Goal: Transaction & Acquisition: Purchase product/service

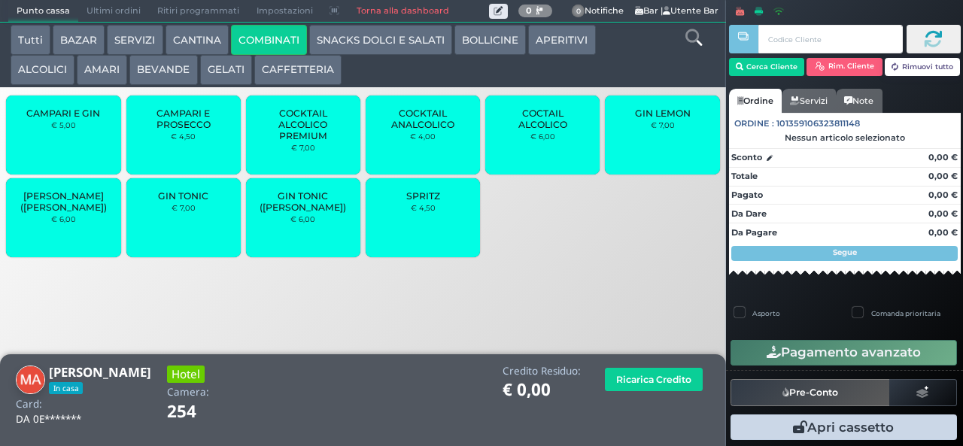
click at [188, 236] on div "GIN TONIC € 7,00" at bounding box center [183, 217] width 114 height 79
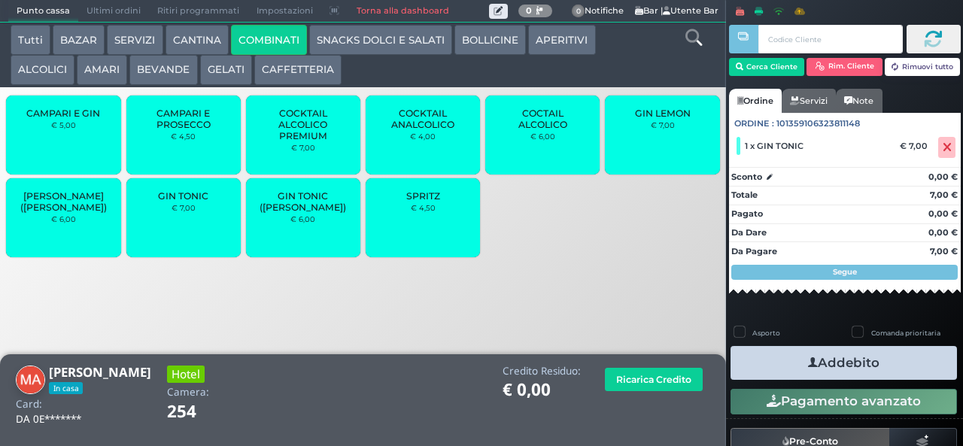
click at [182, 227] on div "GIN TONIC € 7,00" at bounding box center [183, 217] width 114 height 79
click at [691, 41] on icon at bounding box center [693, 37] width 17 height 17
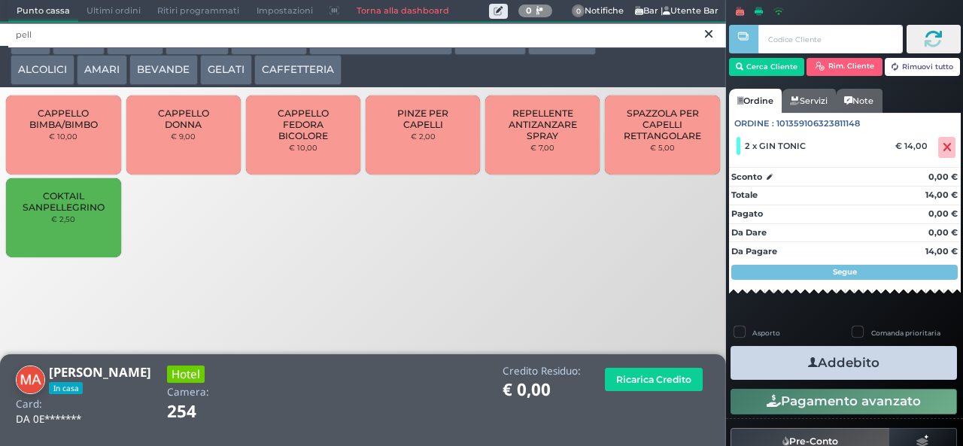
type input "pell"
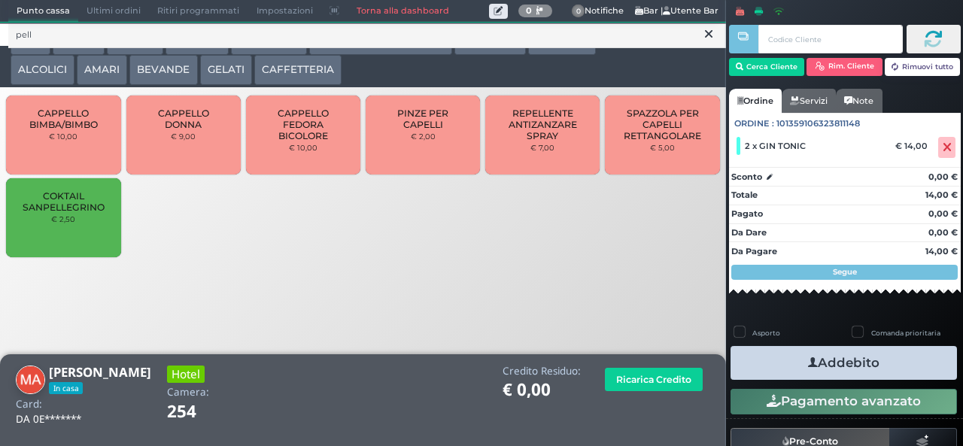
click at [81, 213] on span "COKTAIL SANPELLEGRINO" at bounding box center [64, 201] width 90 height 23
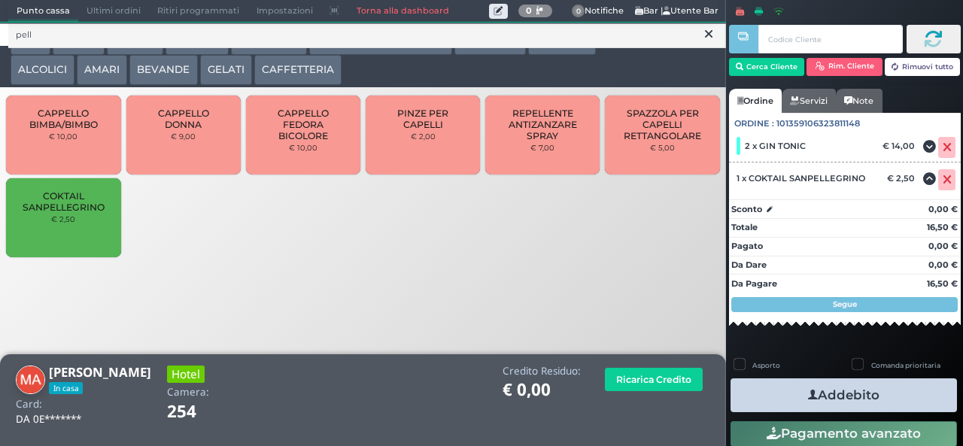
click at [888, 392] on button "Addebito" at bounding box center [844, 395] width 226 height 34
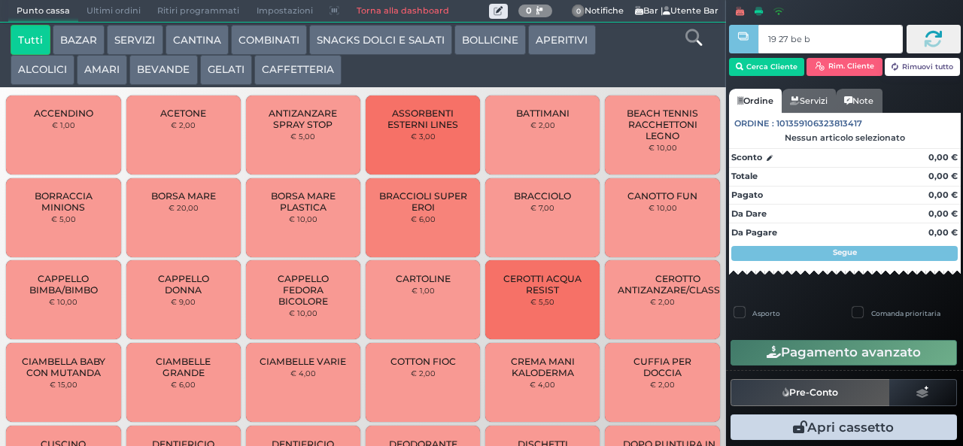
type input "19 27 be b9"
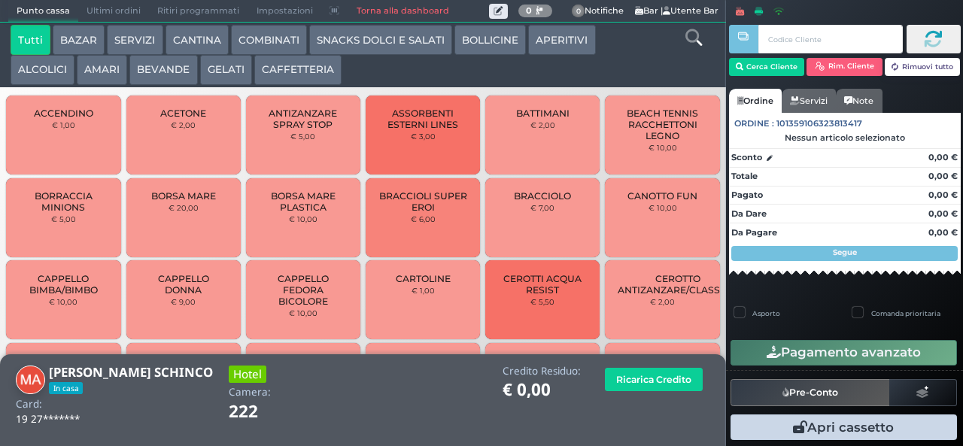
click at [166, 70] on button "BEVANDE" at bounding box center [163, 70] width 68 height 30
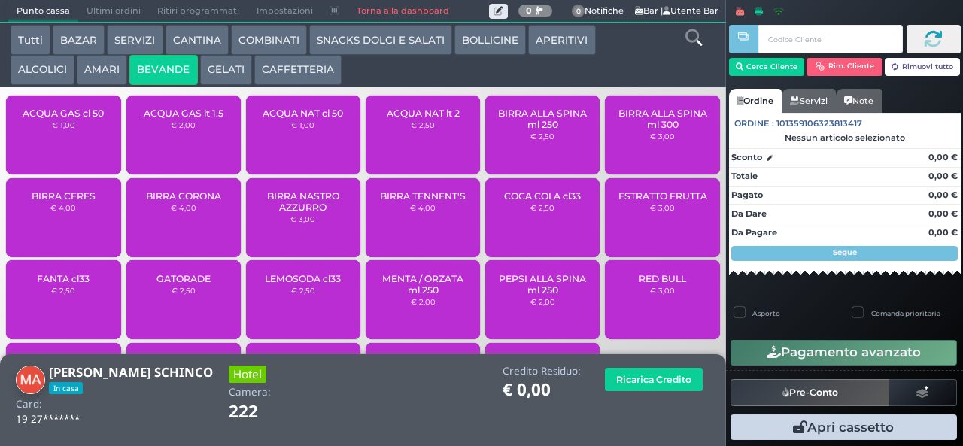
click at [424, 129] on small "€ 2,50" at bounding box center [423, 124] width 24 height 9
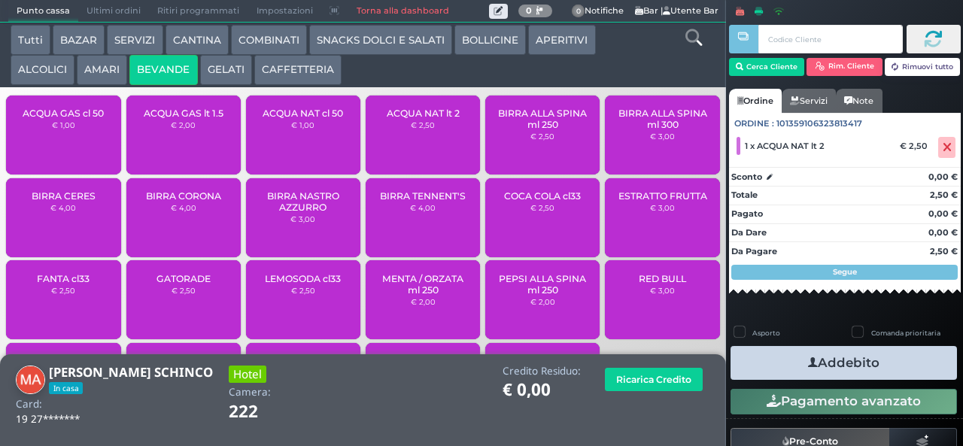
click at [855, 361] on button "Addebito" at bounding box center [844, 363] width 226 height 34
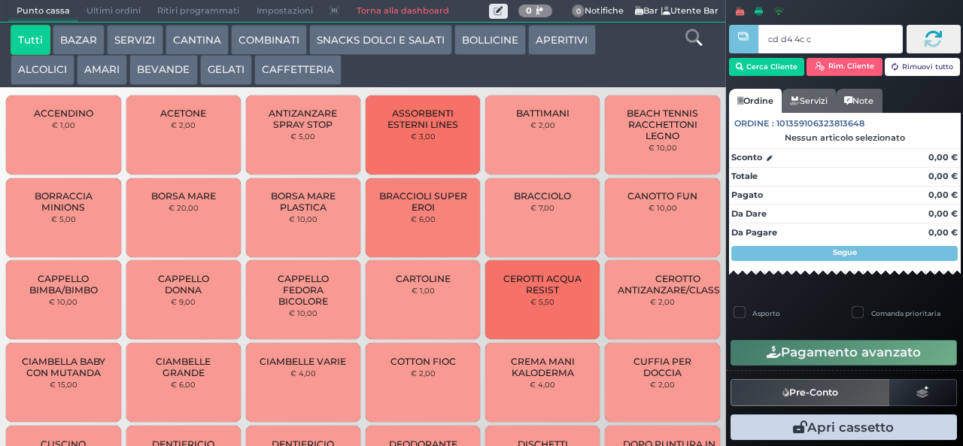
type input "cd d4 4c c3"
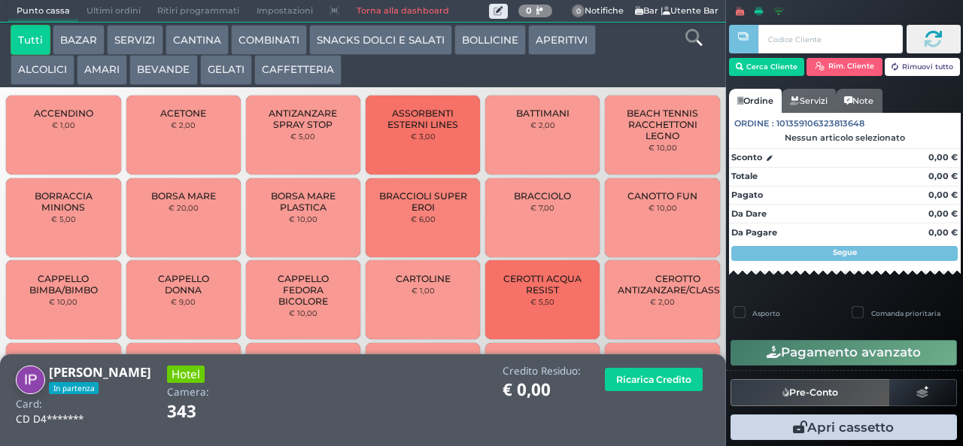
click at [147, 67] on button "BEVANDE" at bounding box center [163, 70] width 68 height 30
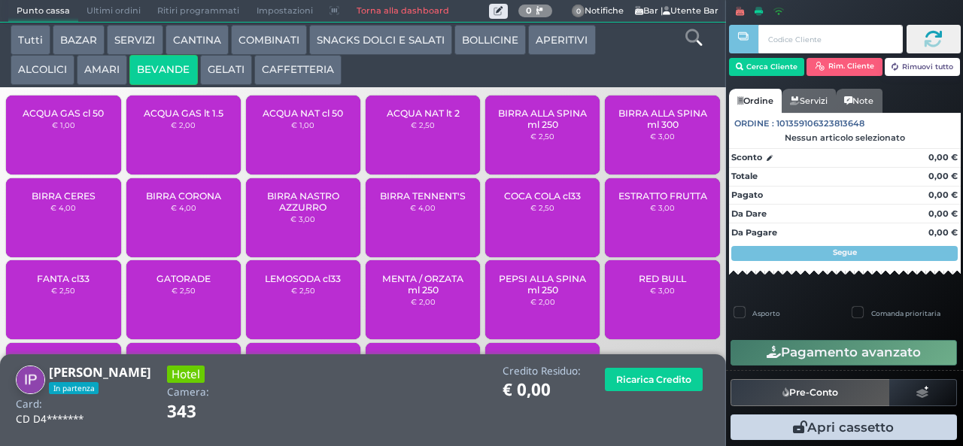
click at [295, 119] on span "ACQUA NAT cl 50" at bounding box center [303, 113] width 81 height 11
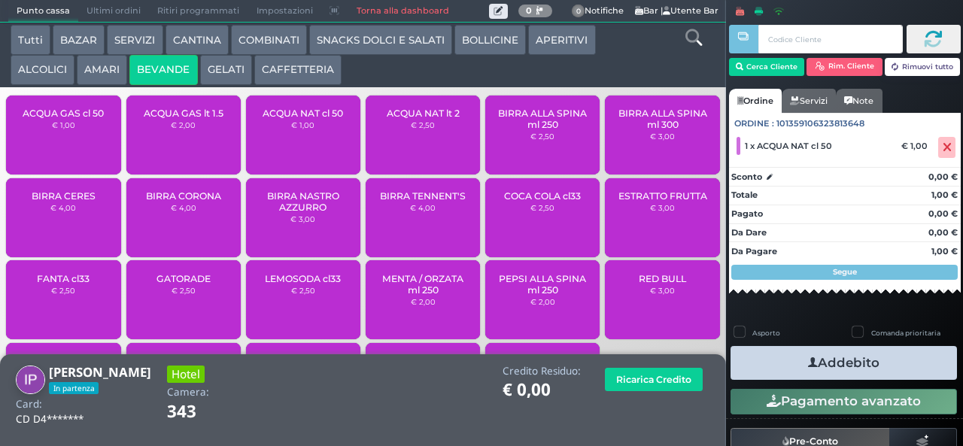
click at [843, 362] on button "Addebito" at bounding box center [844, 363] width 226 height 34
